Goal: Navigation & Orientation: Find specific page/section

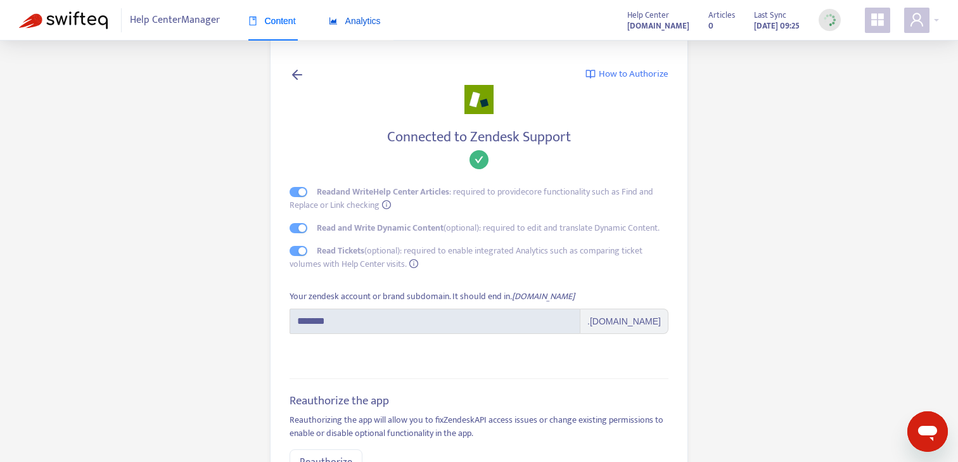
click at [353, 20] on span "Analytics" at bounding box center [355, 21] width 52 height 10
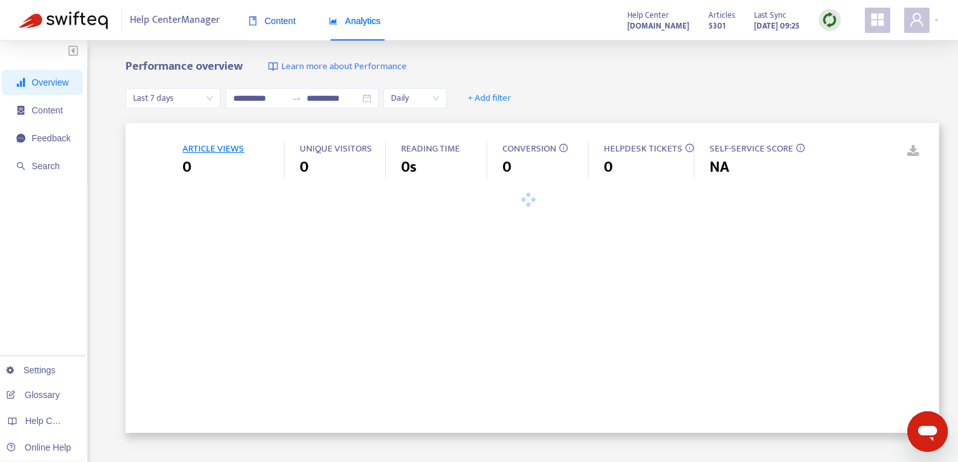
click at [281, 23] on span "Content" at bounding box center [271, 21] width 47 height 10
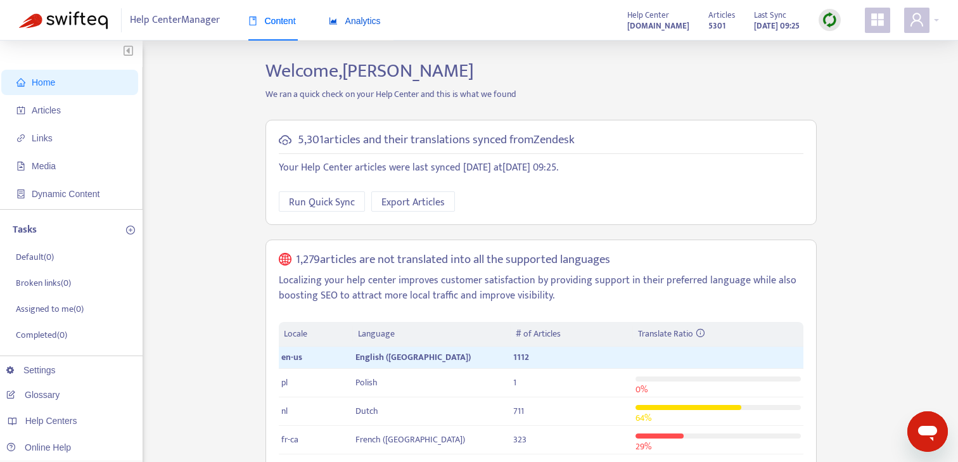
click at [367, 27] on div "Analytics" at bounding box center [355, 21] width 52 height 14
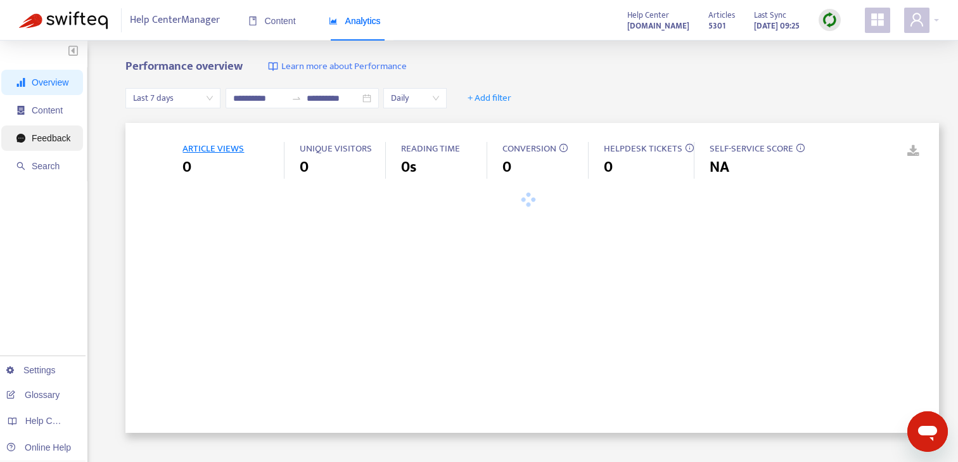
click at [49, 144] on span "Feedback" at bounding box center [43, 137] width 54 height 25
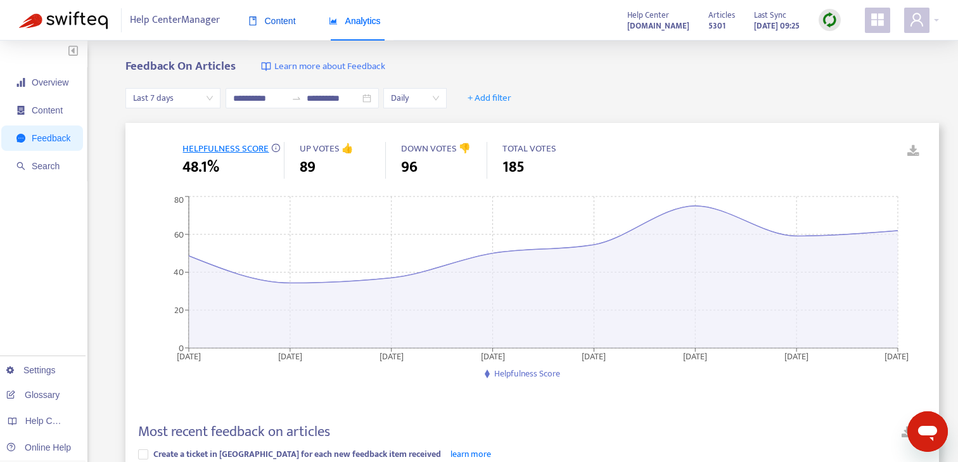
click at [254, 17] on icon "book" at bounding box center [252, 20] width 7 height 9
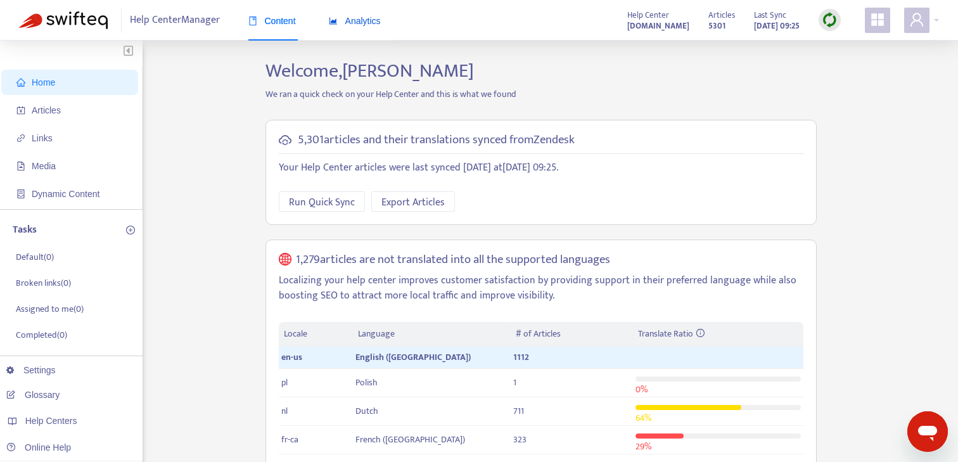
click at [377, 24] on span "Analytics" at bounding box center [355, 21] width 52 height 10
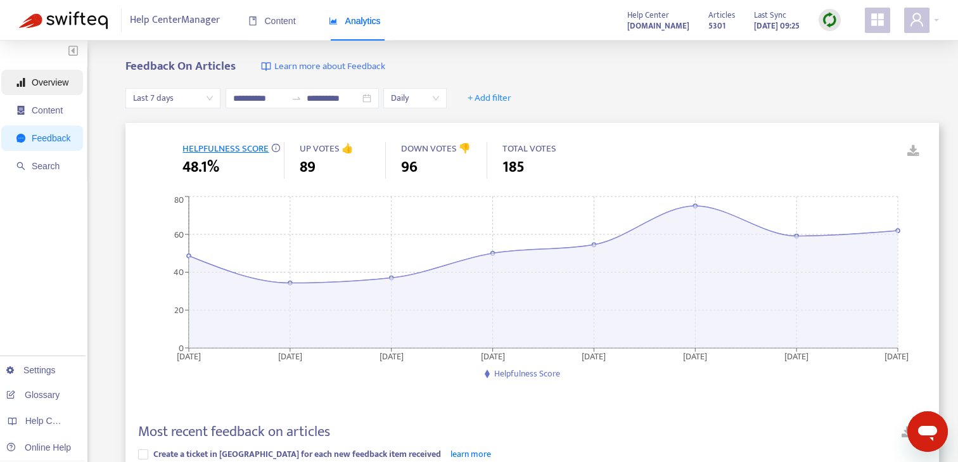
click at [69, 88] on span "Overview" at bounding box center [43, 82] width 54 height 25
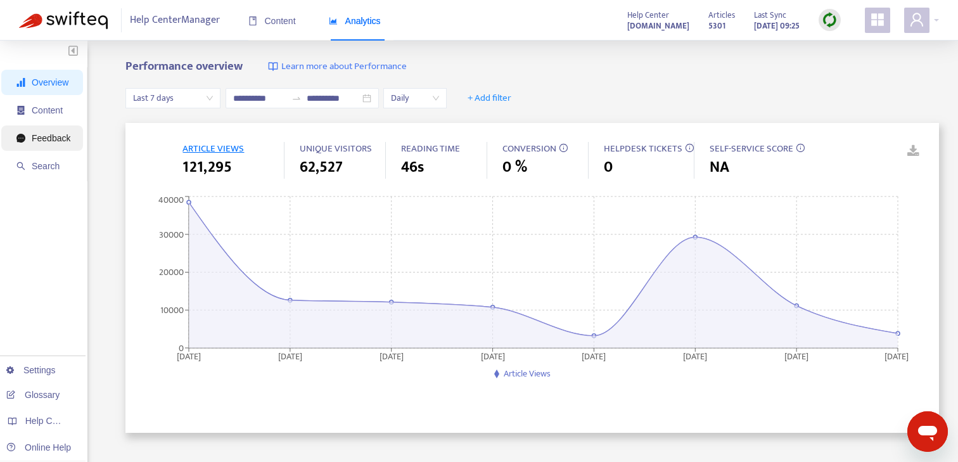
click at [61, 134] on span "Feedback" at bounding box center [51, 138] width 39 height 10
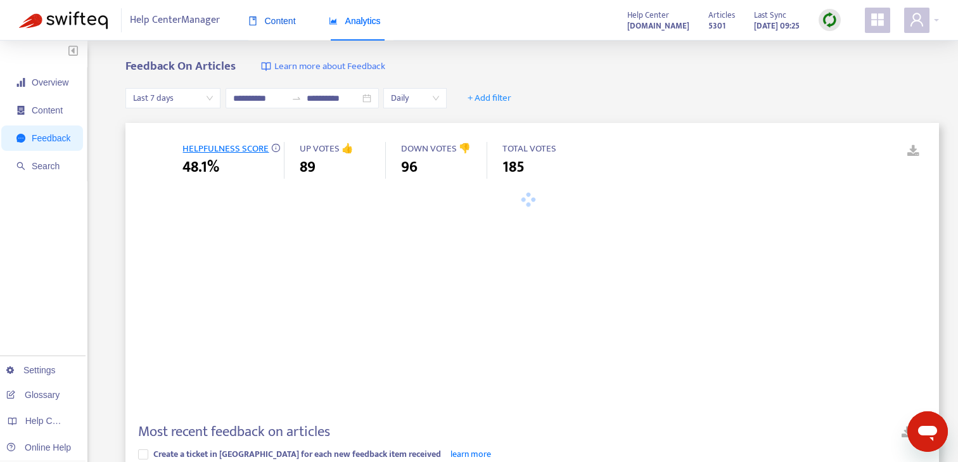
click at [270, 23] on span "Content" at bounding box center [271, 21] width 47 height 10
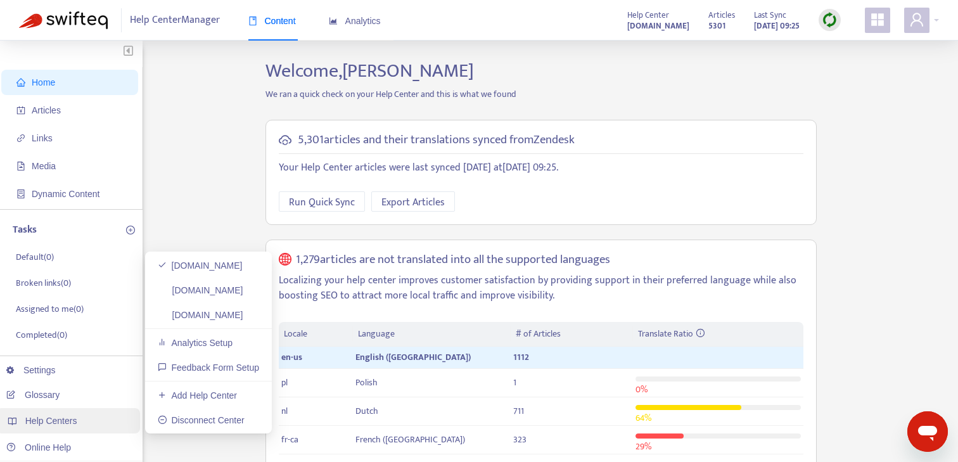
click at [85, 424] on div "Help Centers" at bounding box center [68, 420] width 144 height 25
click at [243, 315] on link "[DOMAIN_NAME]" at bounding box center [200, 315] width 85 height 10
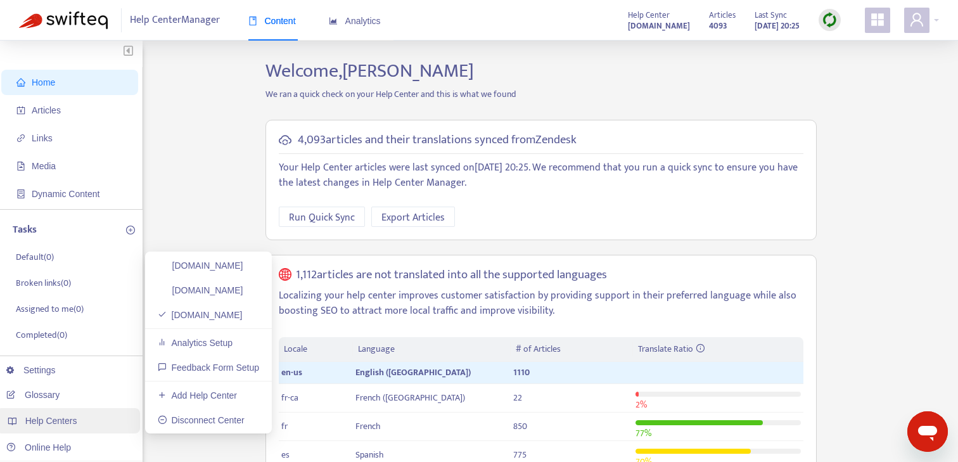
click at [93, 415] on div "Help Centers" at bounding box center [68, 420] width 144 height 25
click at [243, 270] on link "[DOMAIN_NAME]" at bounding box center [200, 265] width 85 height 10
